Goal: Task Accomplishment & Management: Use online tool/utility

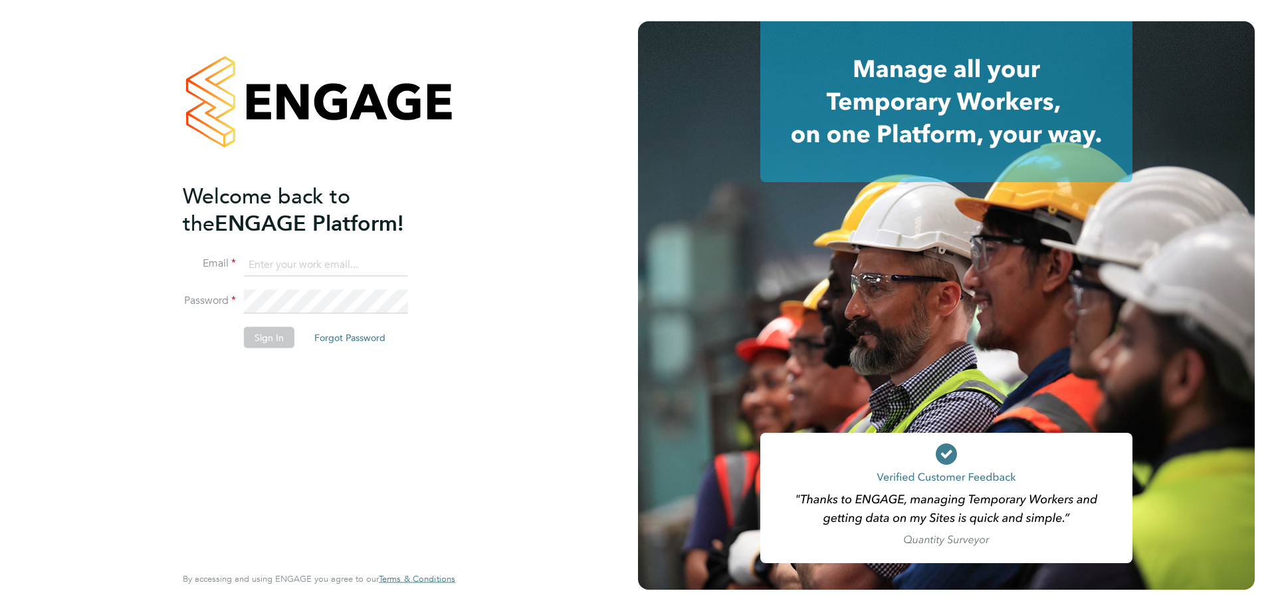
click at [321, 260] on input at bounding box center [326, 264] width 164 height 24
click at [260, 267] on input at bounding box center [326, 264] width 164 height 24
type input "[EMAIL_ADDRESS][DOMAIN_NAME]"
click at [279, 332] on button "Sign In" at bounding box center [269, 336] width 50 height 21
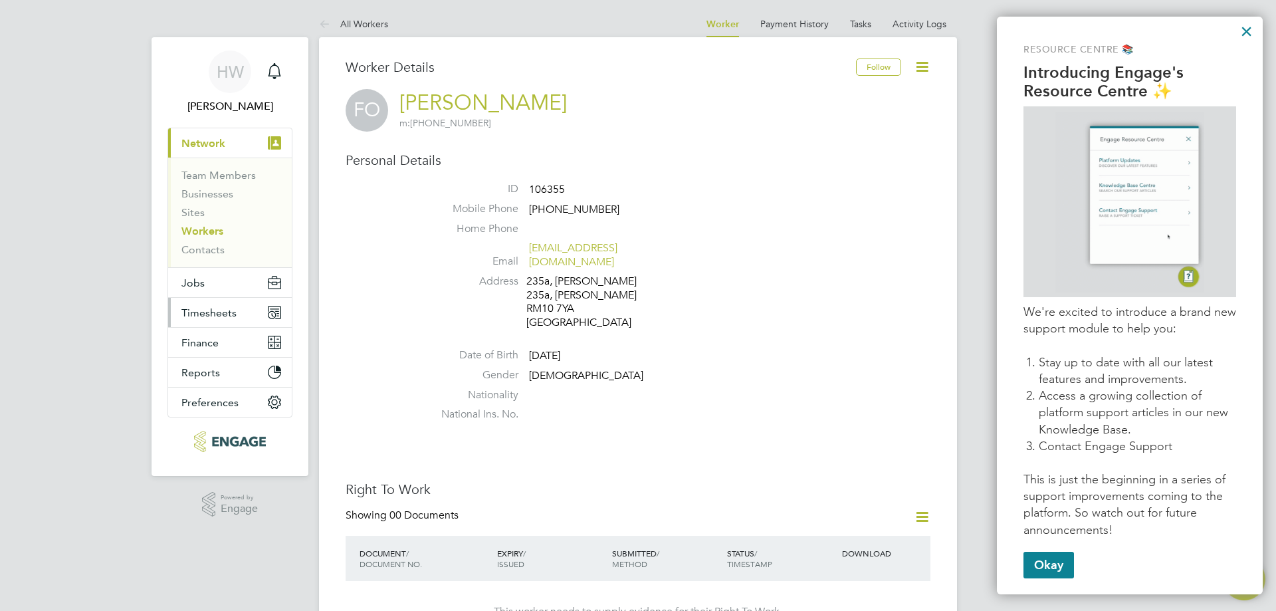
click at [207, 315] on span "Timesheets" at bounding box center [208, 312] width 55 height 13
click at [197, 306] on span "Timesheets" at bounding box center [208, 312] width 55 height 13
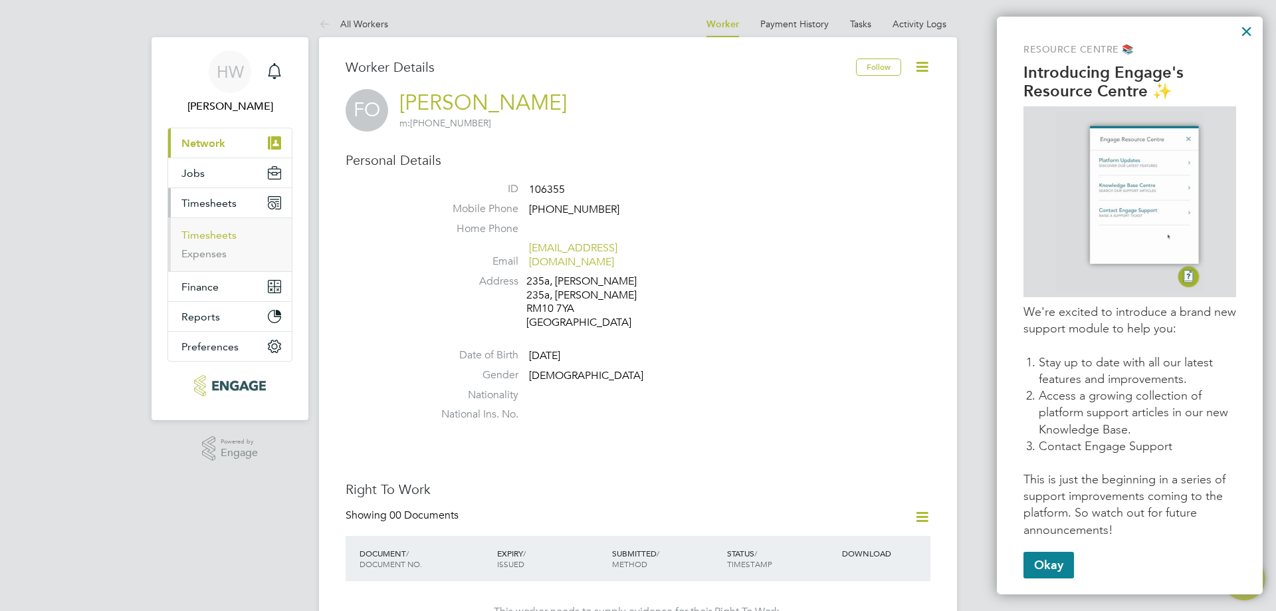
click at [211, 235] on link "Timesheets" at bounding box center [208, 235] width 55 height 13
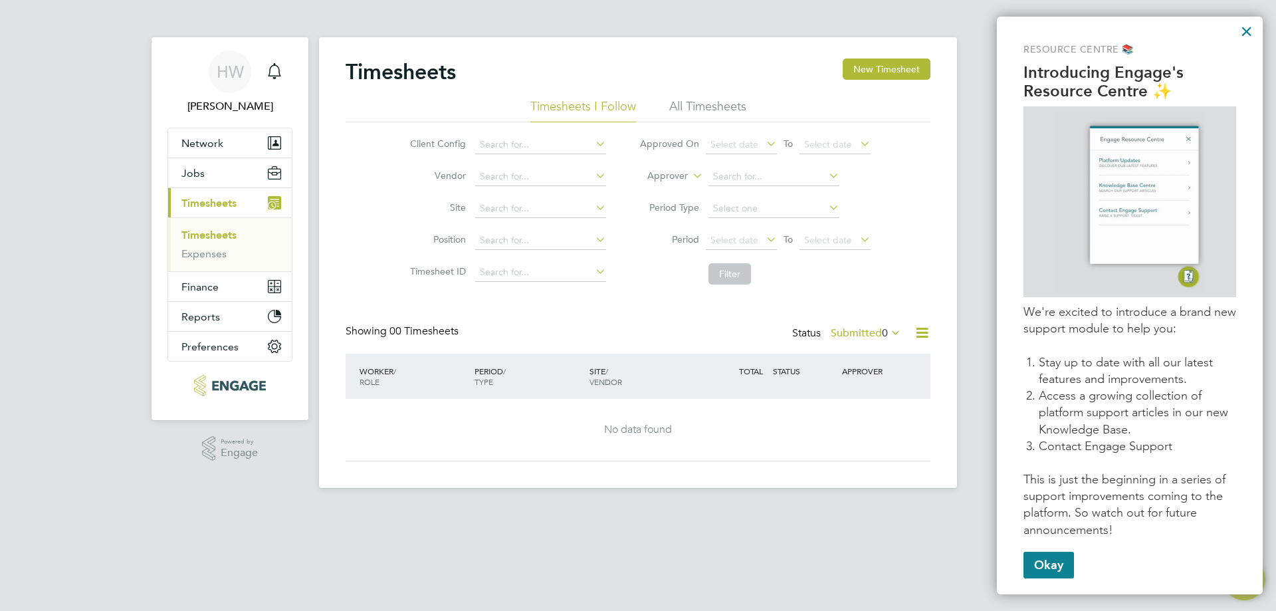
click at [763, 237] on icon at bounding box center [763, 239] width 0 height 19
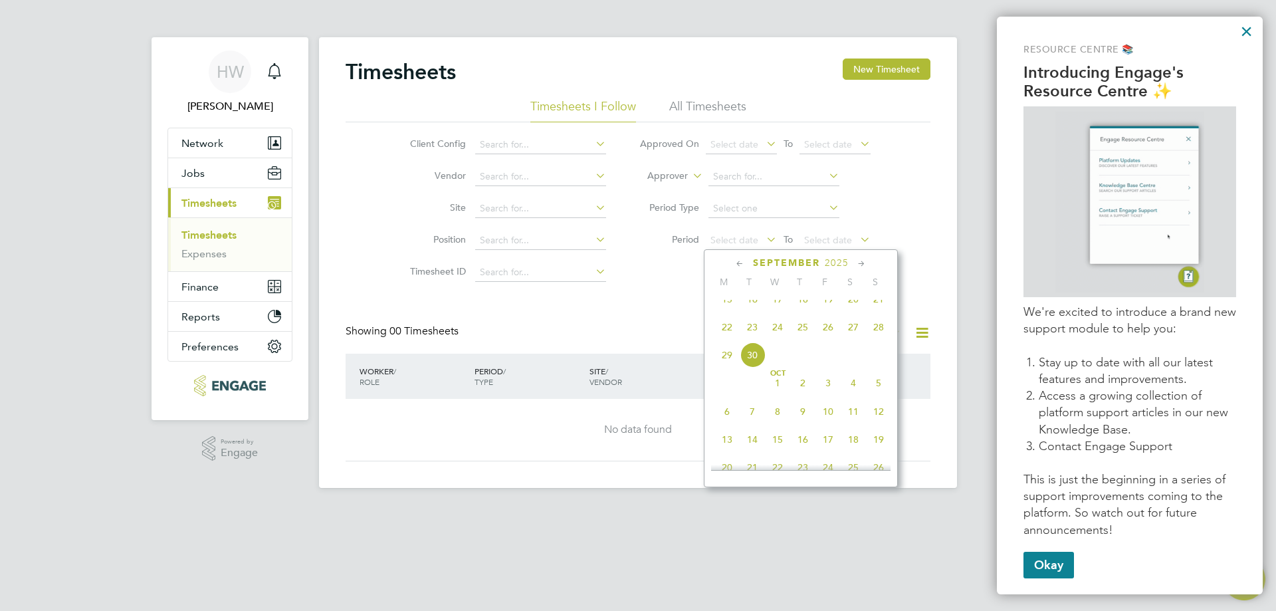
click at [720, 339] on span "22" at bounding box center [726, 326] width 25 height 25
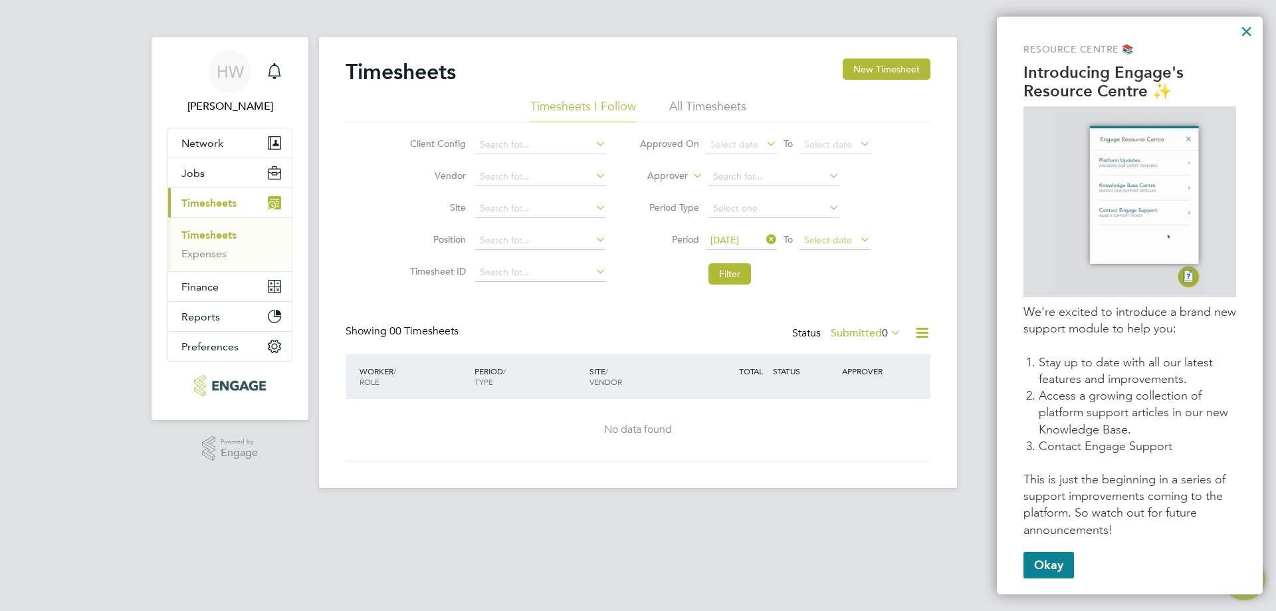
click at [826, 242] on span "Select date" at bounding box center [828, 240] width 48 height 12
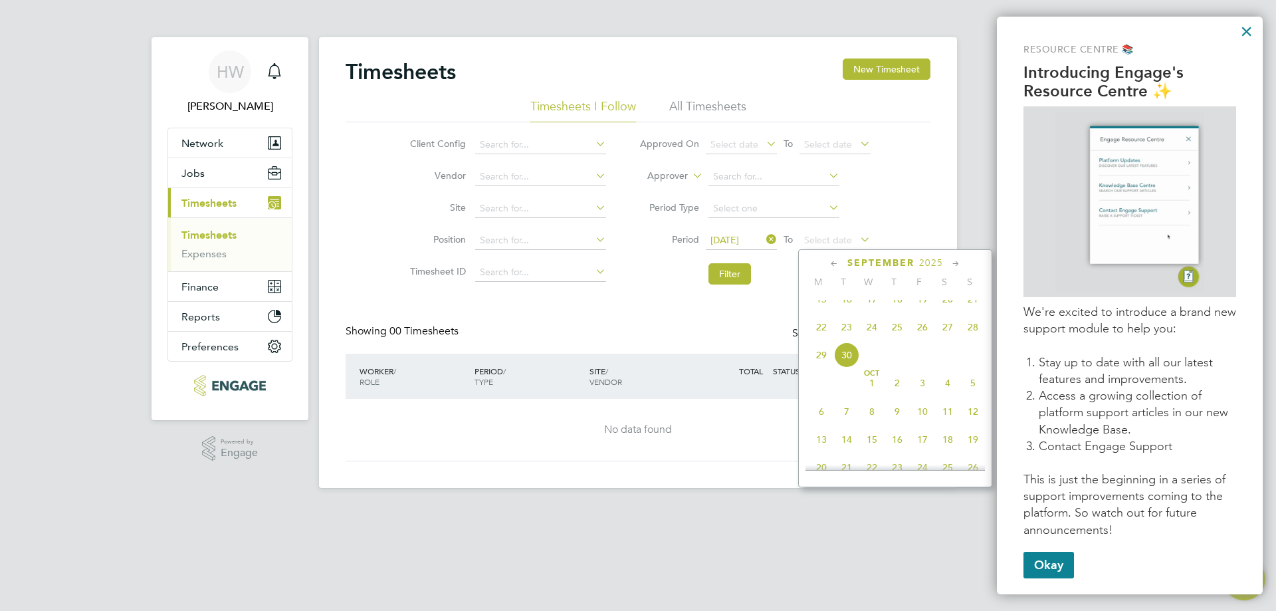
click at [969, 337] on span "28" at bounding box center [972, 326] width 25 height 25
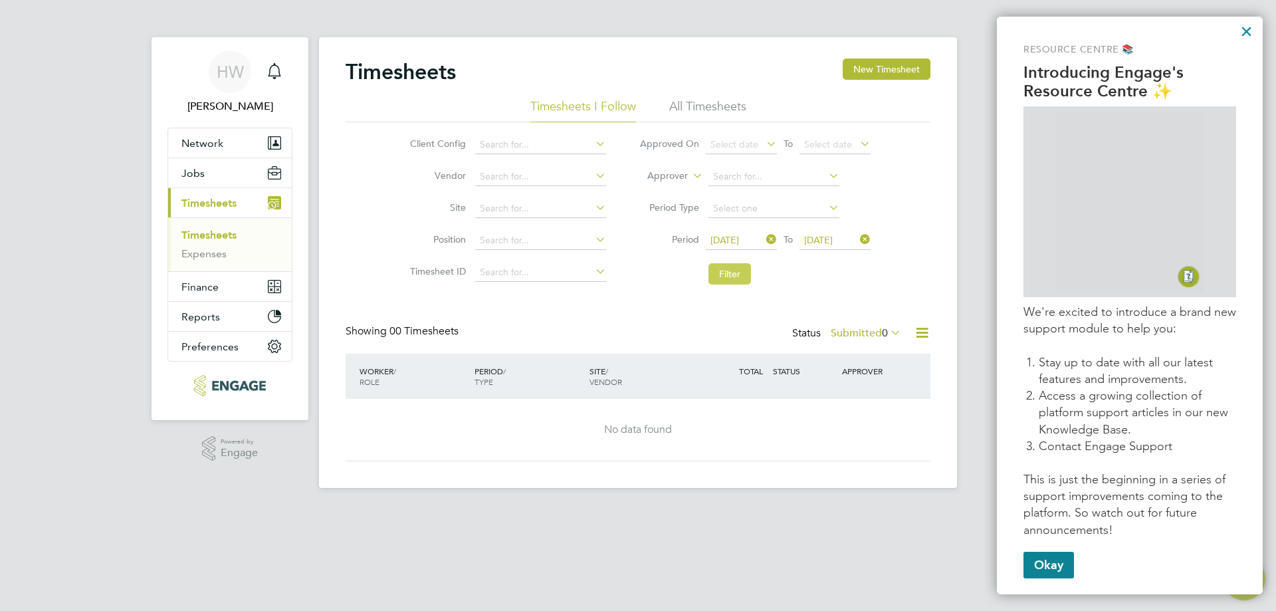
click at [731, 270] on button "Filter" at bounding box center [729, 273] width 43 height 21
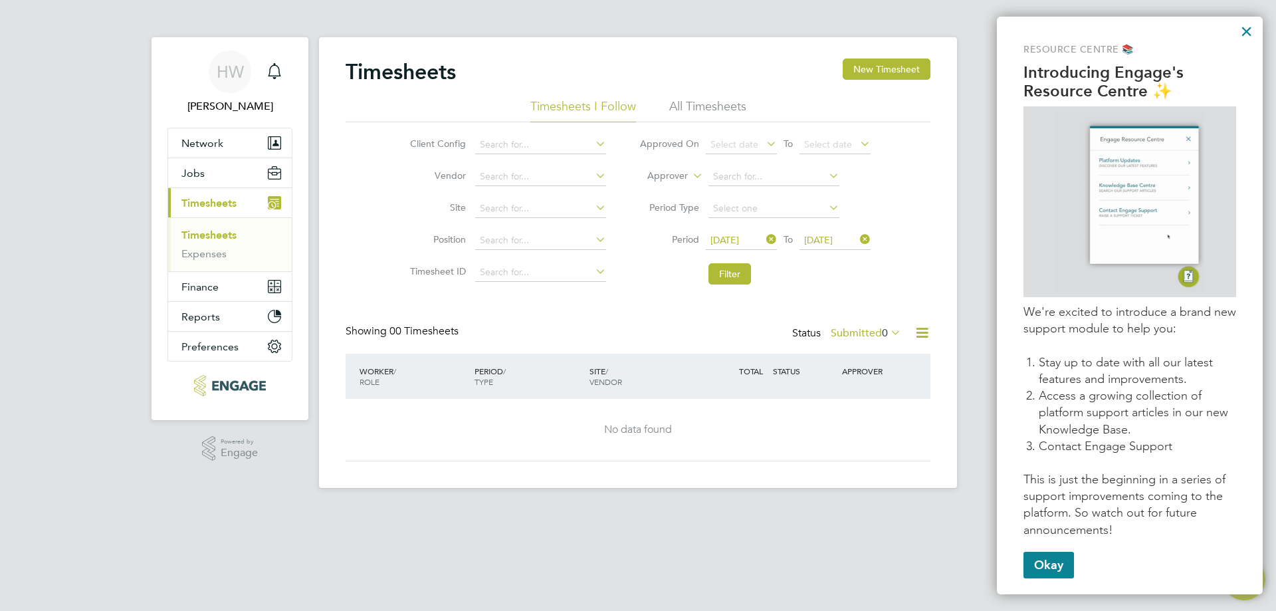
click at [875, 332] on label "Submitted 0" at bounding box center [865, 332] width 70 height 13
click at [872, 351] on li "All" at bounding box center [863, 356] width 61 height 19
click at [716, 270] on button "Filter" at bounding box center [729, 273] width 43 height 21
click at [1062, 567] on button "Okay" at bounding box center [1048, 564] width 50 height 27
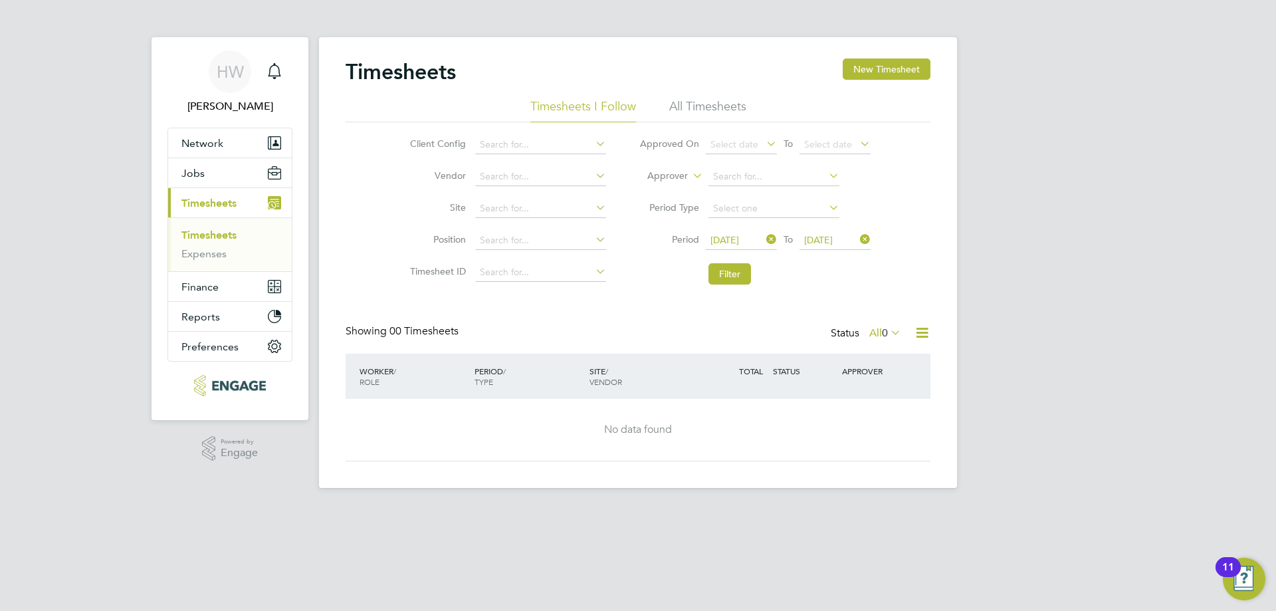
click at [888, 326] on icon at bounding box center [888, 332] width 0 height 19
click at [817, 462] on div "Timesheets New Timesheet Timesheets I Follow All Timesheets Client Config Vendo…" at bounding box center [638, 262] width 638 height 450
click at [836, 336] on div "Status All 0" at bounding box center [866, 333] width 73 height 19
click at [888, 339] on icon at bounding box center [888, 332] width 0 height 19
click at [888, 330] on icon at bounding box center [888, 332] width 0 height 19
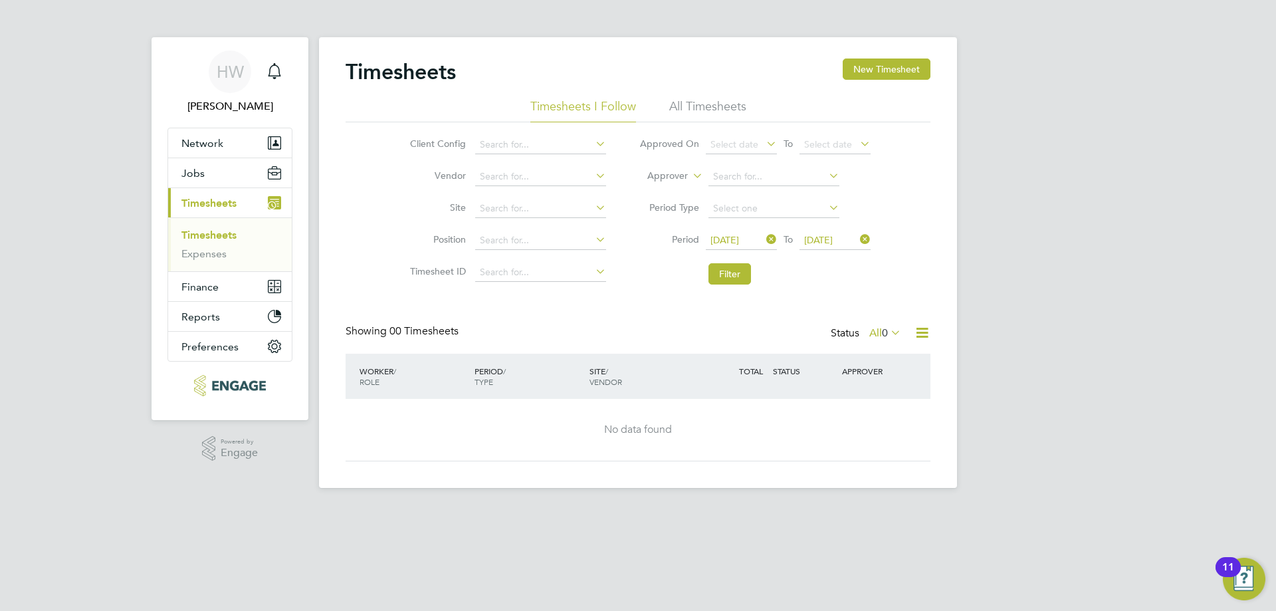
click at [888, 330] on icon at bounding box center [888, 332] width 0 height 19
click at [927, 268] on div "Client Config Vendor Site Position Timesheet ID Approved On Select date To Sele…" at bounding box center [637, 206] width 585 height 169
